Goal: Information Seeking & Learning: Learn about a topic

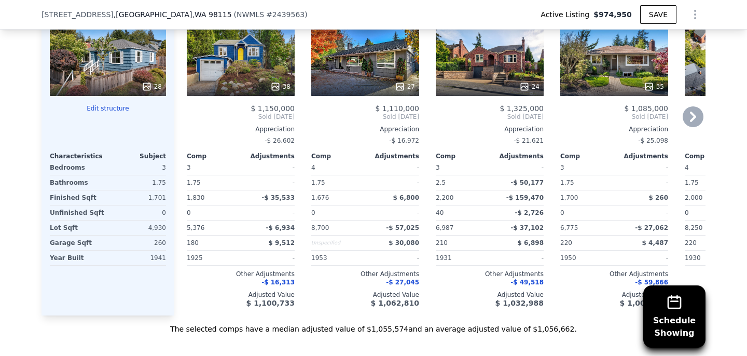
scroll to position [1318, 0]
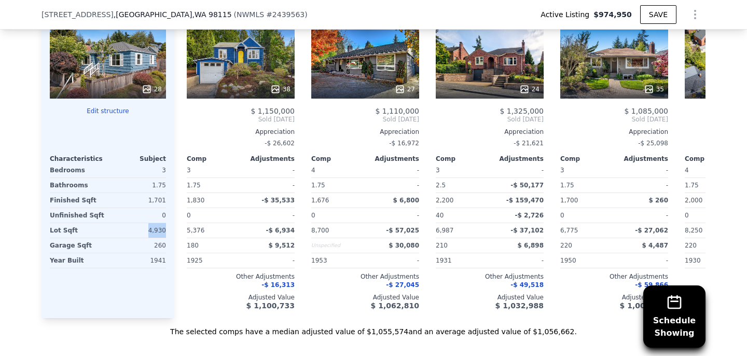
drag, startPoint x: 149, startPoint y: 230, endPoint x: 167, endPoint y: 232, distance: 18.3
click at [167, 232] on div "Subject Property [STREET_ADDRESS] # 2439563 28 Edit structure Characteristics S…" at bounding box center [108, 151] width 133 height 334
click at [178, 230] on div "Comp A ( 0.45 miles) [STREET_ADDRESS] 38 $ 1,150,000 Sold [DATE] Appreciation -…" at bounding box center [236, 151] width 125 height 334
drag, startPoint x: 151, startPoint y: 228, endPoint x: 166, endPoint y: 232, distance: 15.6
click at [166, 232] on div "Subject Property [STREET_ADDRESS] # 2439563 28 Edit structure Characteristics S…" at bounding box center [108, 151] width 133 height 334
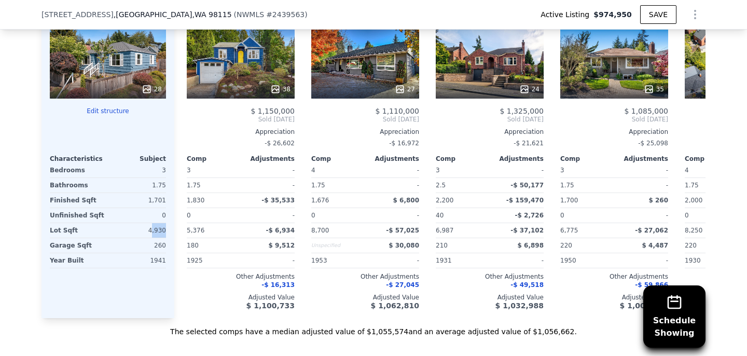
click at [166, 232] on div "Subject Property [STREET_ADDRESS] # 2439563 28 Edit structure Characteristics S…" at bounding box center [108, 151] width 133 height 334
drag, startPoint x: 188, startPoint y: 231, endPoint x: 230, endPoint y: 285, distance: 68.5
click at [230, 285] on div "$ 1,150,000 Sold [DATE] Appreciation -$ 26,602 Comp Adjustments 3 - 1.75 - 1,83…" at bounding box center [241, 208] width 108 height 203
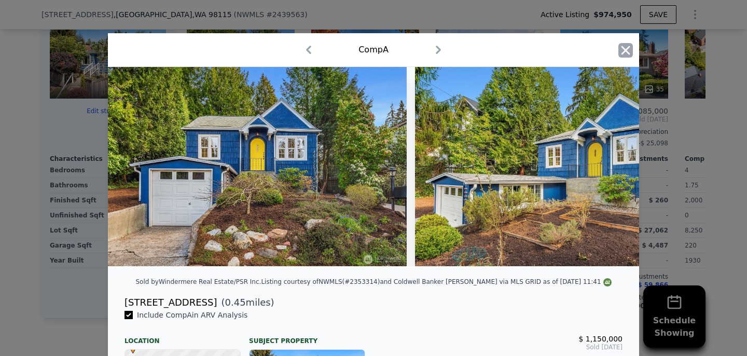
click at [626, 49] on icon "button" at bounding box center [626, 50] width 9 height 9
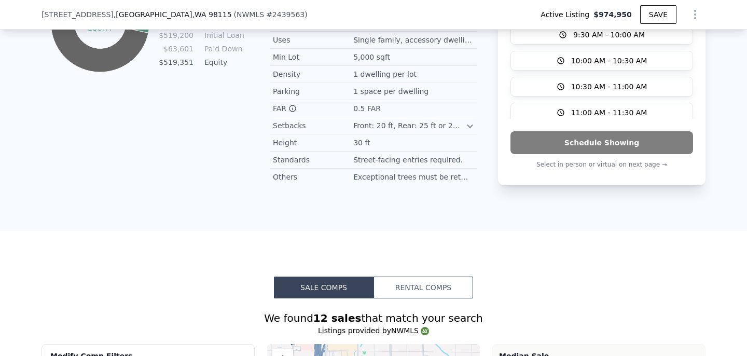
scroll to position [589, 0]
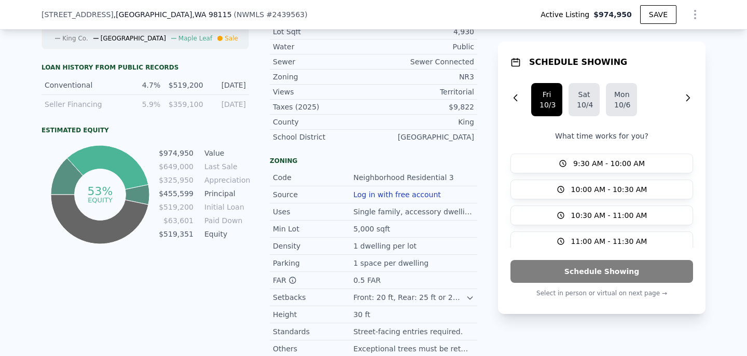
type input "$ 1,059,000"
type input "-$ 70,390"
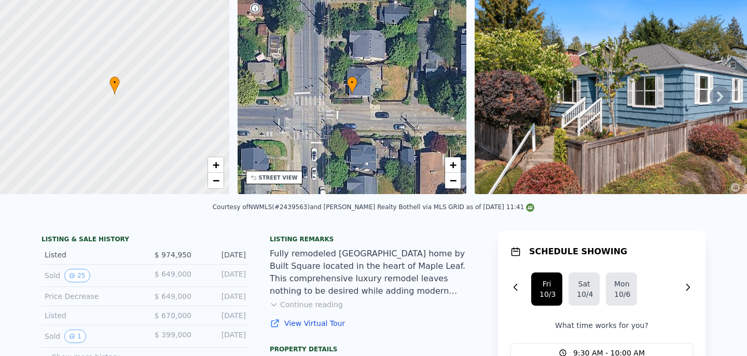
scroll to position [0, 0]
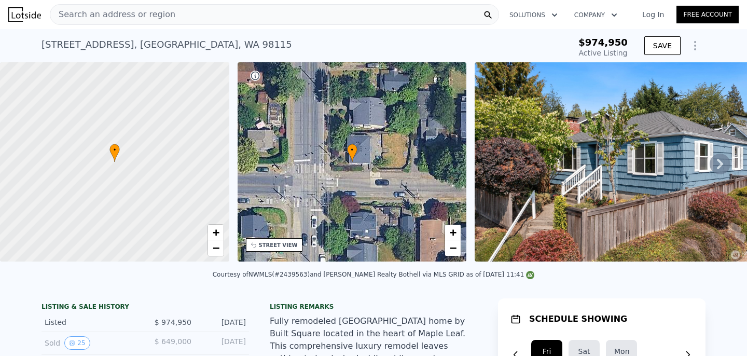
click at [719, 159] on icon at bounding box center [720, 164] width 6 height 10
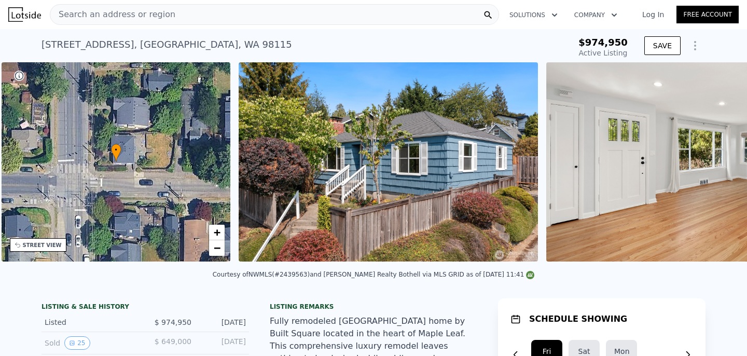
scroll to position [0, 241]
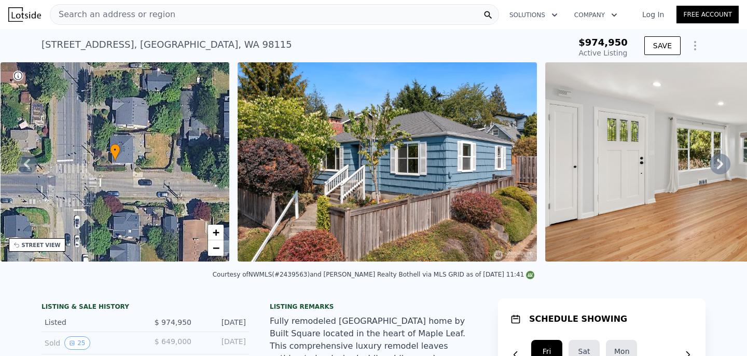
click at [718, 166] on icon at bounding box center [720, 164] width 21 height 21
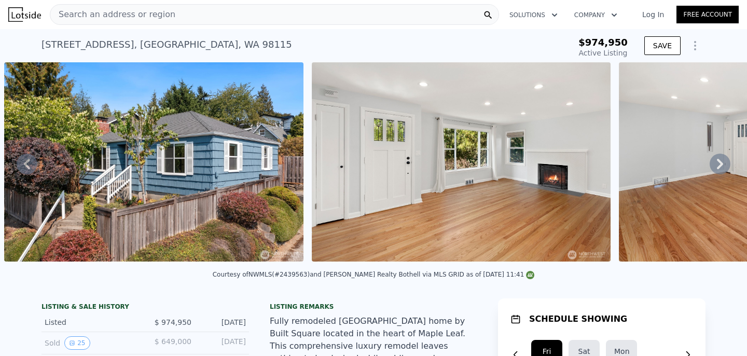
click at [721, 166] on icon at bounding box center [720, 164] width 21 height 21
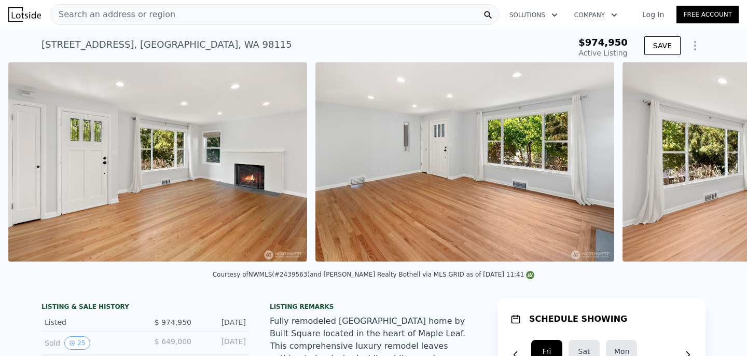
scroll to position [0, 783]
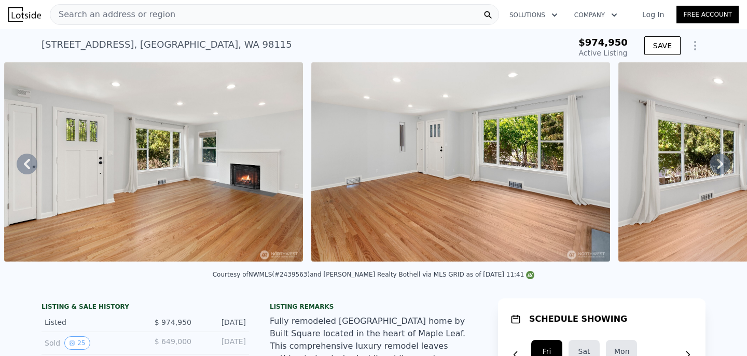
click at [721, 169] on icon at bounding box center [720, 164] width 21 height 21
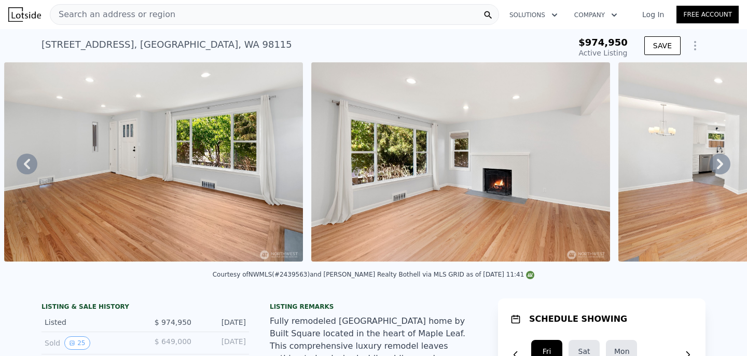
click at [721, 165] on icon at bounding box center [720, 164] width 6 height 10
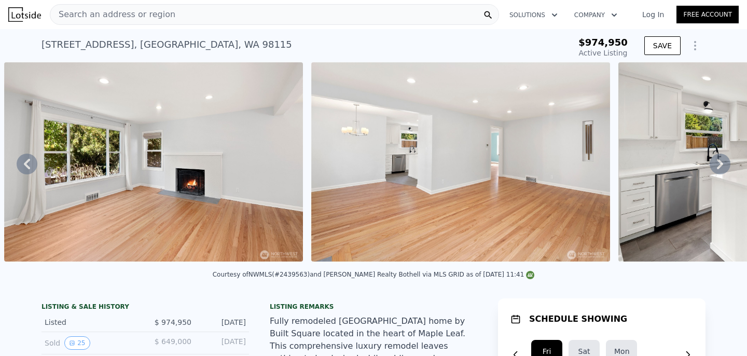
click at [722, 167] on icon at bounding box center [720, 164] width 21 height 21
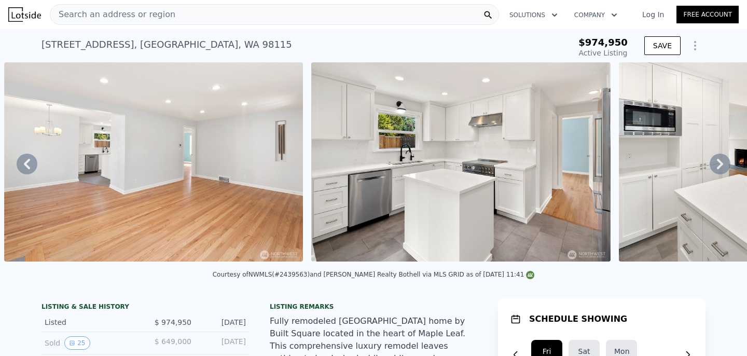
click at [722, 170] on icon at bounding box center [720, 164] width 21 height 21
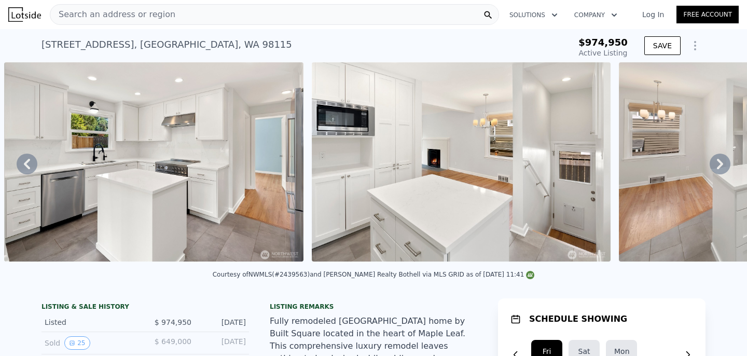
click at [722, 170] on icon at bounding box center [720, 164] width 21 height 21
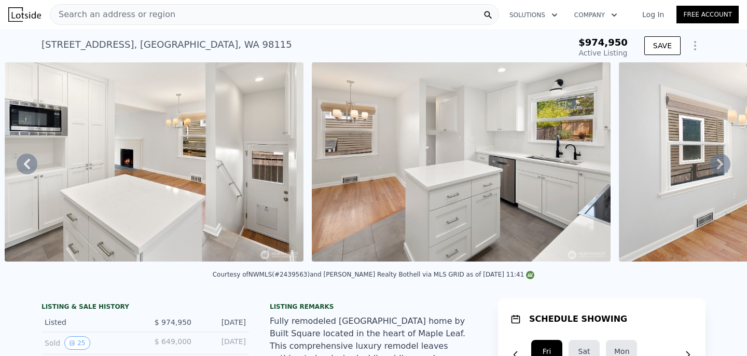
click at [722, 170] on icon at bounding box center [720, 164] width 21 height 21
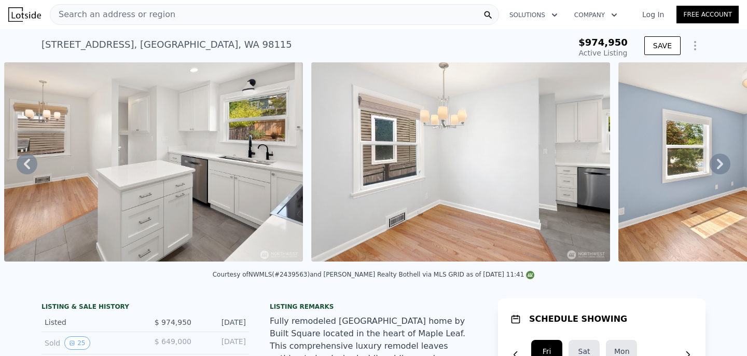
click at [722, 170] on icon at bounding box center [720, 164] width 21 height 21
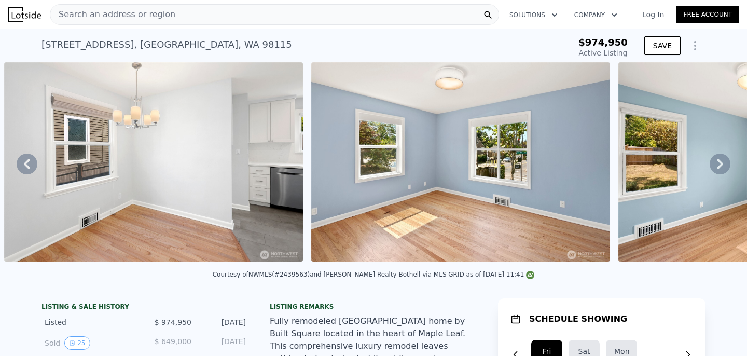
click at [722, 170] on icon at bounding box center [720, 164] width 21 height 21
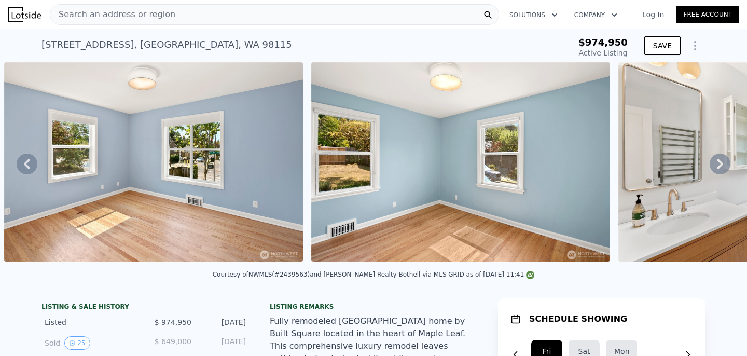
click at [722, 170] on icon at bounding box center [720, 164] width 21 height 21
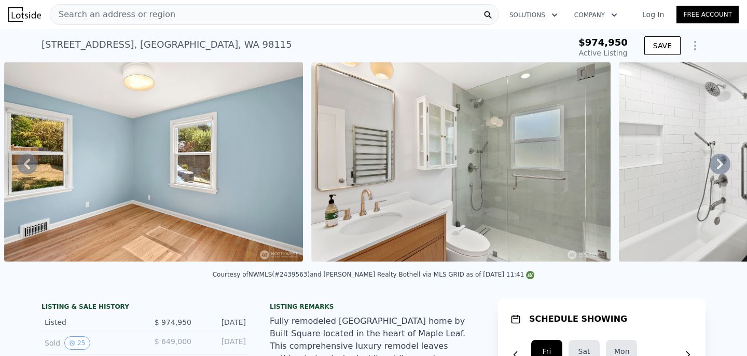
click at [722, 170] on icon at bounding box center [720, 164] width 21 height 21
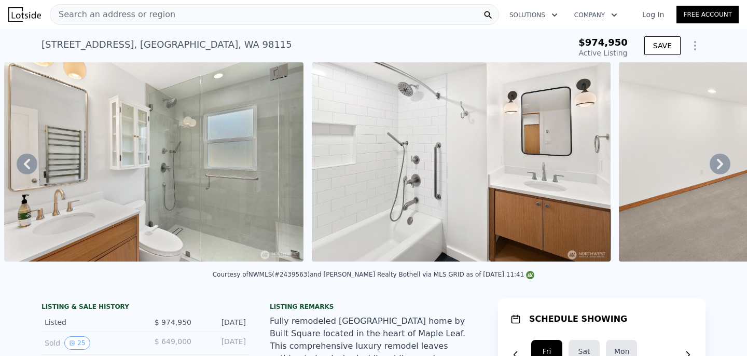
click at [722, 170] on icon at bounding box center [720, 164] width 21 height 21
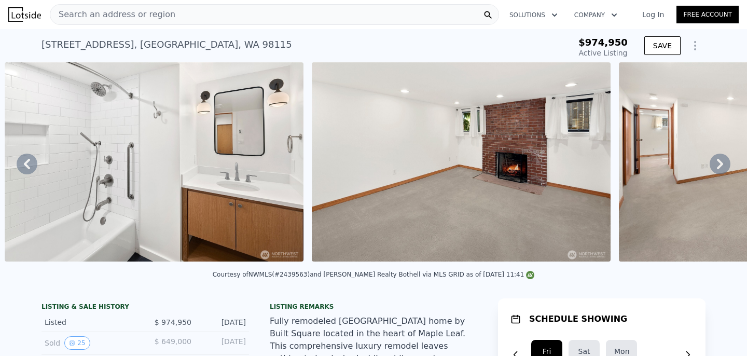
click at [722, 170] on icon at bounding box center [720, 164] width 21 height 21
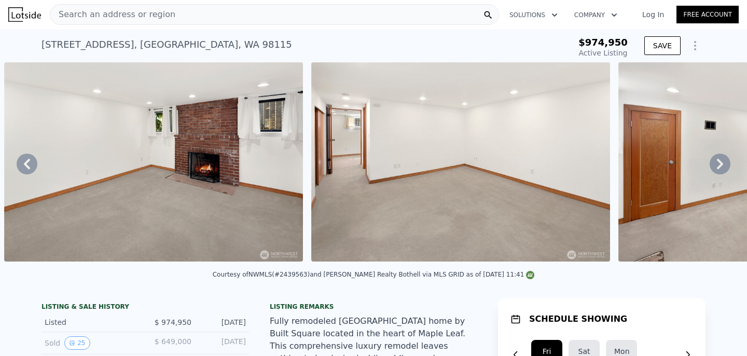
click at [722, 170] on icon at bounding box center [720, 164] width 21 height 21
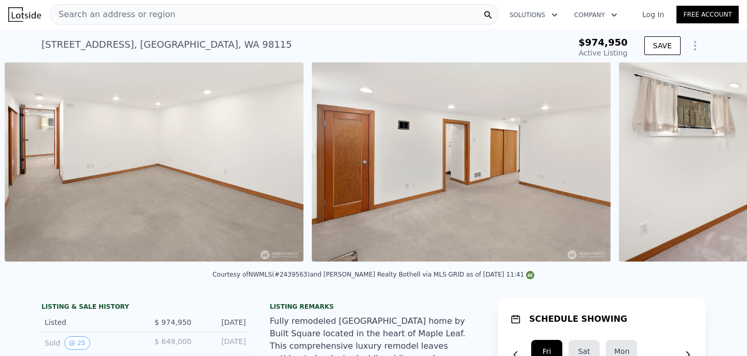
scroll to position [0, 4777]
click at [714, 166] on icon at bounding box center [720, 164] width 21 height 21
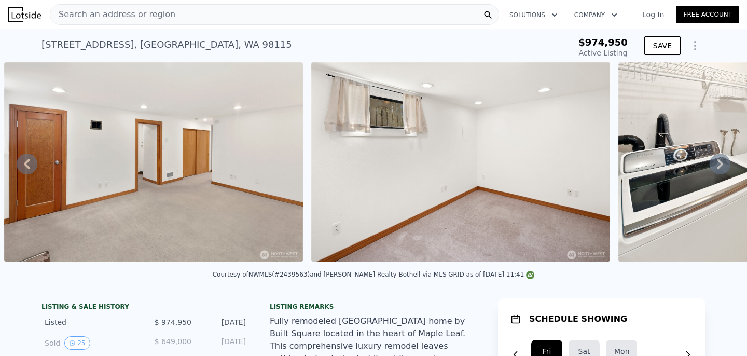
click at [721, 162] on icon at bounding box center [720, 164] width 6 height 10
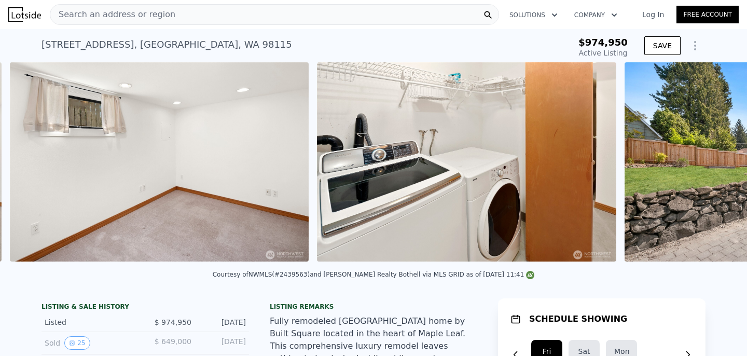
scroll to position [0, 5391]
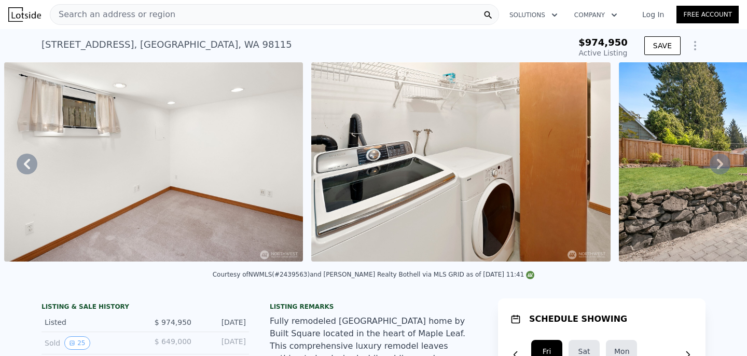
click at [720, 163] on icon at bounding box center [720, 164] width 21 height 21
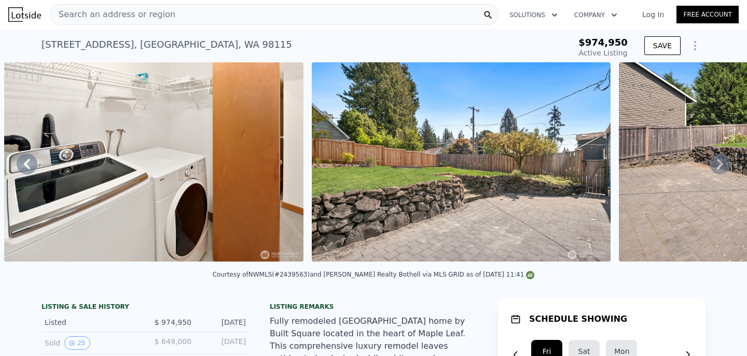
click at [719, 163] on icon at bounding box center [720, 164] width 21 height 21
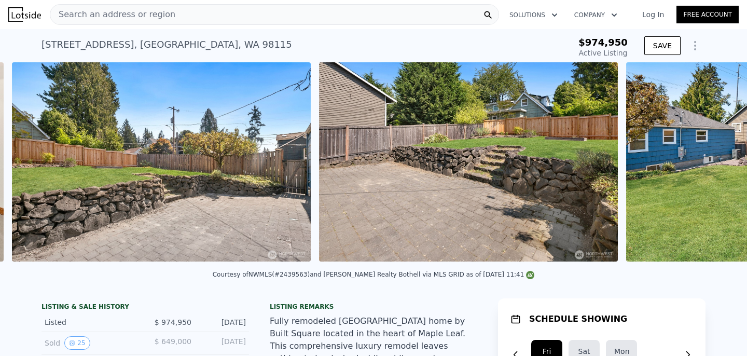
scroll to position [0, 6006]
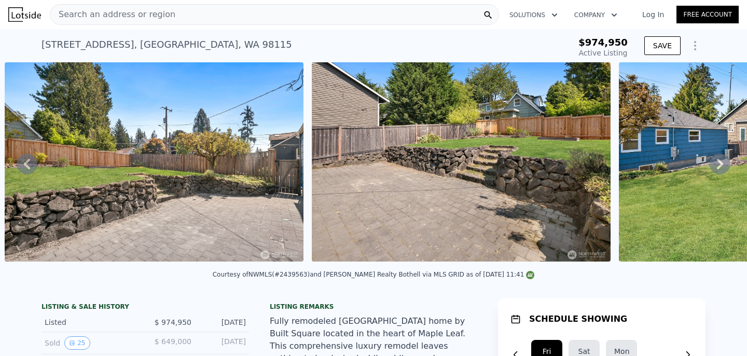
click at [718, 163] on icon at bounding box center [720, 164] width 21 height 21
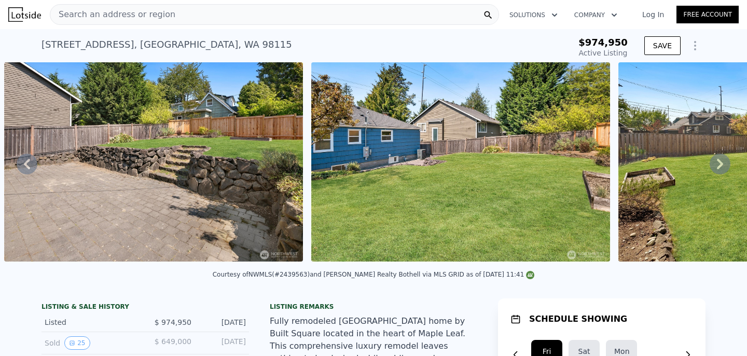
click at [723, 161] on icon at bounding box center [720, 164] width 21 height 21
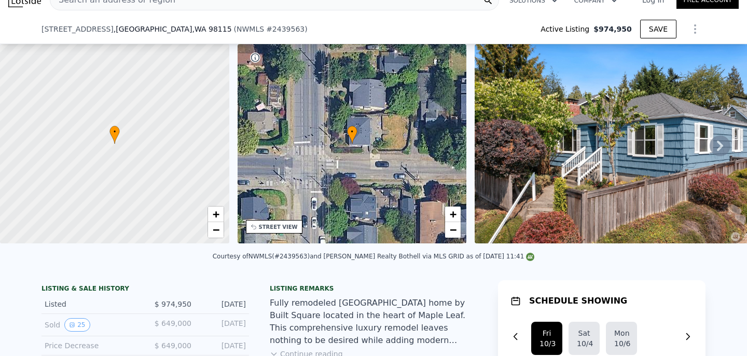
scroll to position [139, 0]
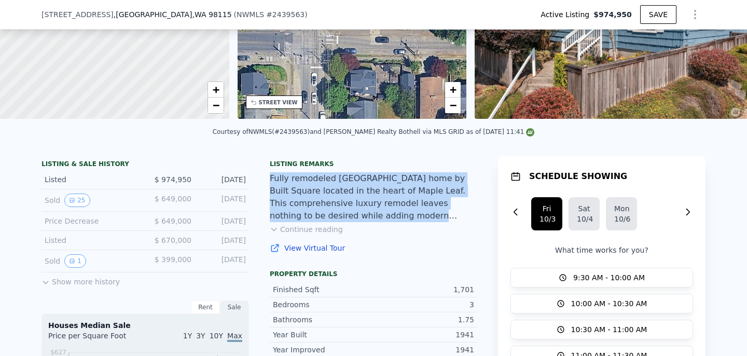
drag, startPoint x: 271, startPoint y: 178, endPoint x: 472, endPoint y: 218, distance: 204.3
click at [472, 218] on div "Fully remodeled [GEOGRAPHIC_DATA] home by Built Square located in the heart of …" at bounding box center [374, 197] width 208 height 50
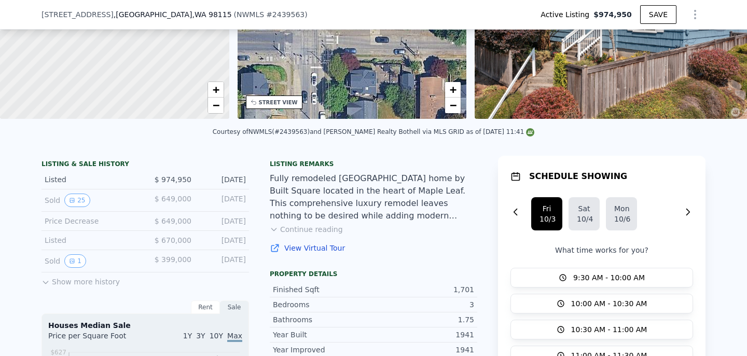
click at [297, 231] on button "Continue reading" at bounding box center [306, 229] width 73 height 10
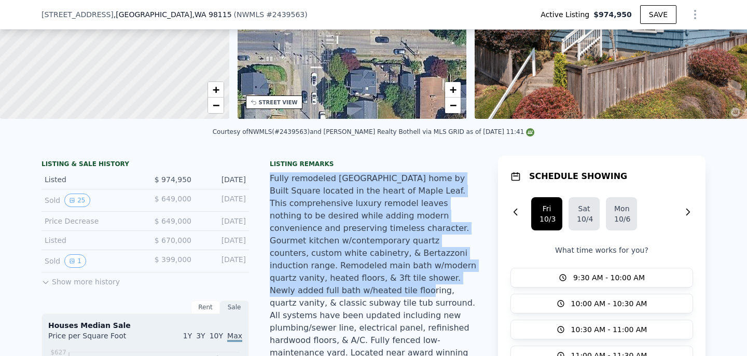
drag, startPoint x: 270, startPoint y: 180, endPoint x: 424, endPoint y: 273, distance: 180.2
click at [424, 271] on div "Fully remodeled [GEOGRAPHIC_DATA] home by Built Square located in the heart of …" at bounding box center [374, 278] width 208 height 212
click at [424, 273] on div "Fully remodeled [GEOGRAPHIC_DATA] home by Built Square located in the heart of …" at bounding box center [374, 278] width 208 height 212
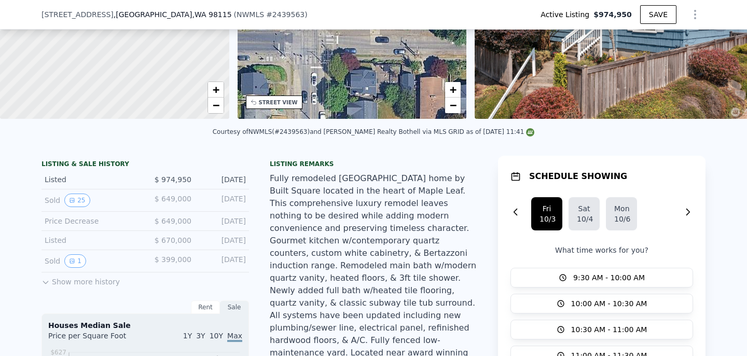
scroll to position [216, 0]
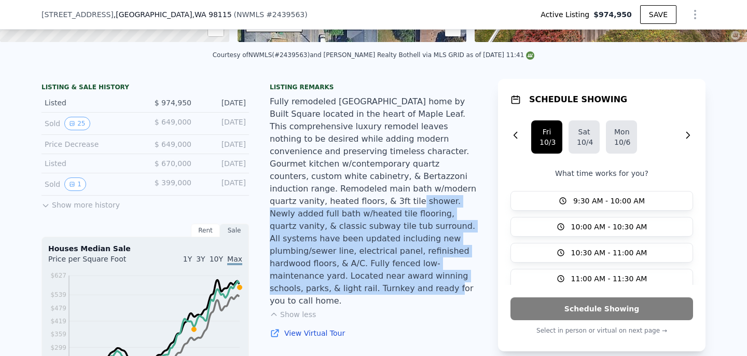
drag, startPoint x: 440, startPoint y: 185, endPoint x: 479, endPoint y: 267, distance: 91.0
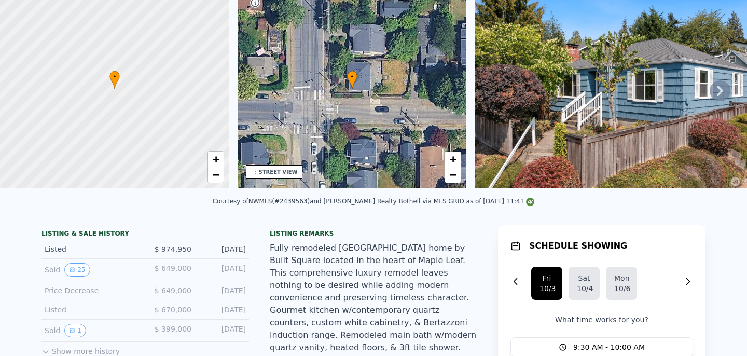
scroll to position [4, 0]
